Goal: Check status: Check status

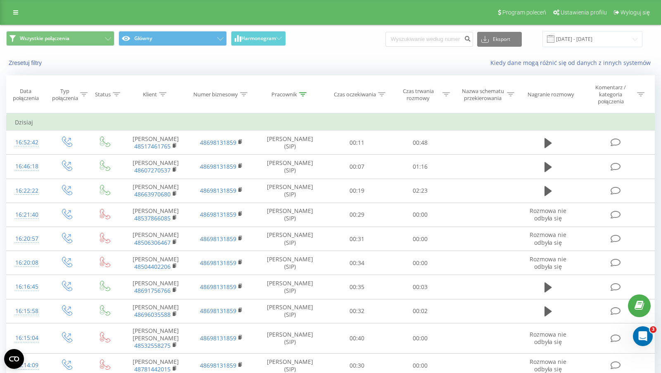
click at [292, 97] on div "Pracownik" at bounding box center [284, 94] width 26 height 7
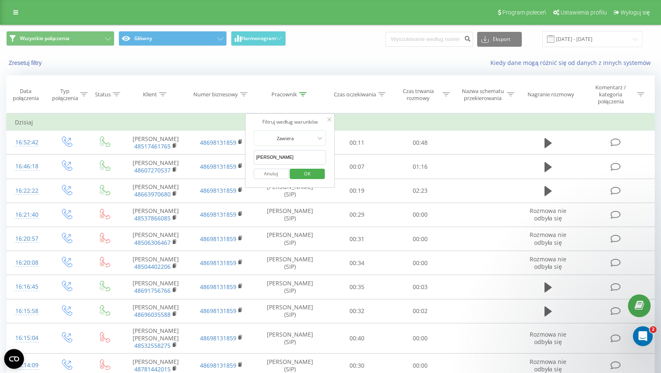
click at [309, 174] on span "OK" at bounding box center [307, 173] width 23 height 13
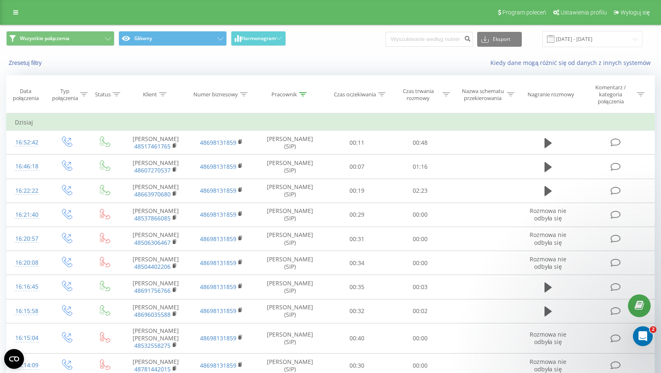
click at [290, 96] on div "Pracownik" at bounding box center [284, 94] width 26 height 7
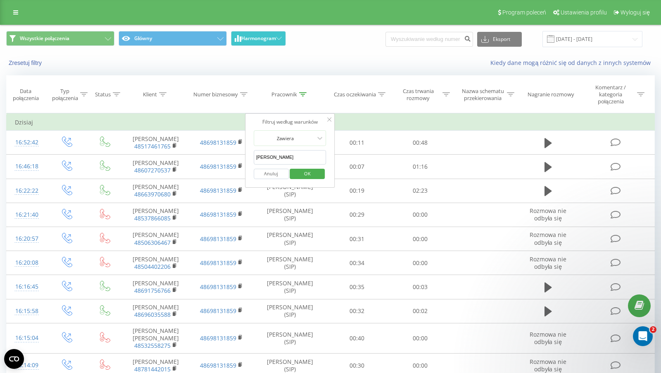
click at [272, 39] on span "Harmonogram" at bounding box center [258, 39] width 35 height 6
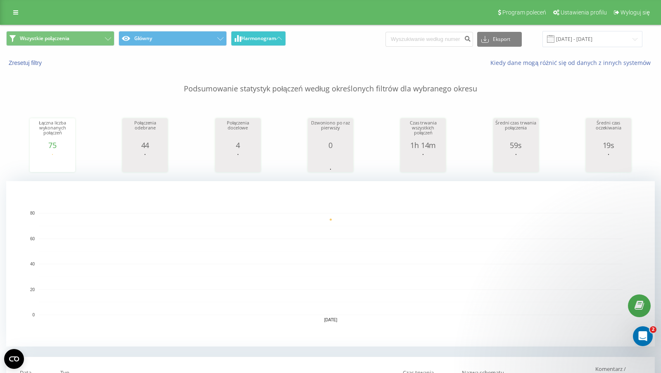
click at [265, 39] on span "Harmonogram" at bounding box center [258, 39] width 35 height 6
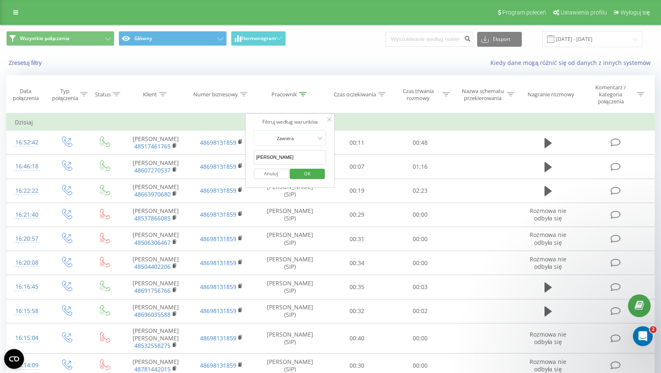
click at [305, 157] on input "[PERSON_NAME]" at bounding box center [290, 157] width 73 height 14
click at [309, 169] on span "OK" at bounding box center [307, 173] width 23 height 13
